Goal: Transaction & Acquisition: Purchase product/service

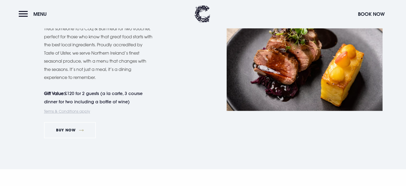
scroll to position [536, 0]
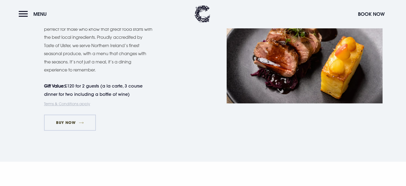
click at [76, 120] on link "Buy Now" at bounding box center [70, 122] width 52 height 16
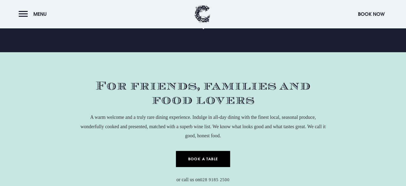
click at [204, 155] on link "Book a Table" at bounding box center [203, 159] width 54 height 16
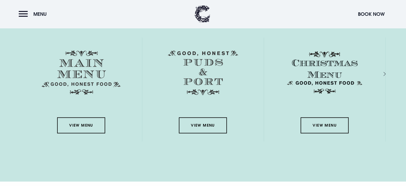
scroll to position [788, 0]
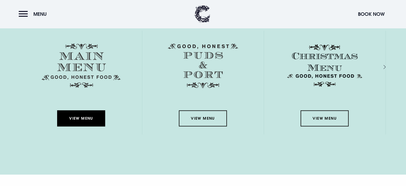
click at [77, 117] on link "View Menu" at bounding box center [81, 118] width 48 height 16
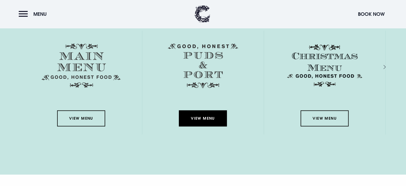
click at [218, 119] on link "View Menu" at bounding box center [203, 118] width 48 height 16
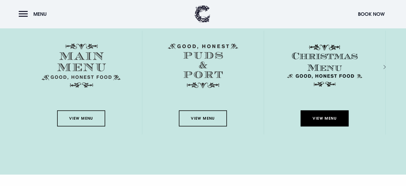
click at [316, 112] on link "View Menu" at bounding box center [325, 118] width 48 height 16
